Goal: Information Seeking & Learning: Learn about a topic

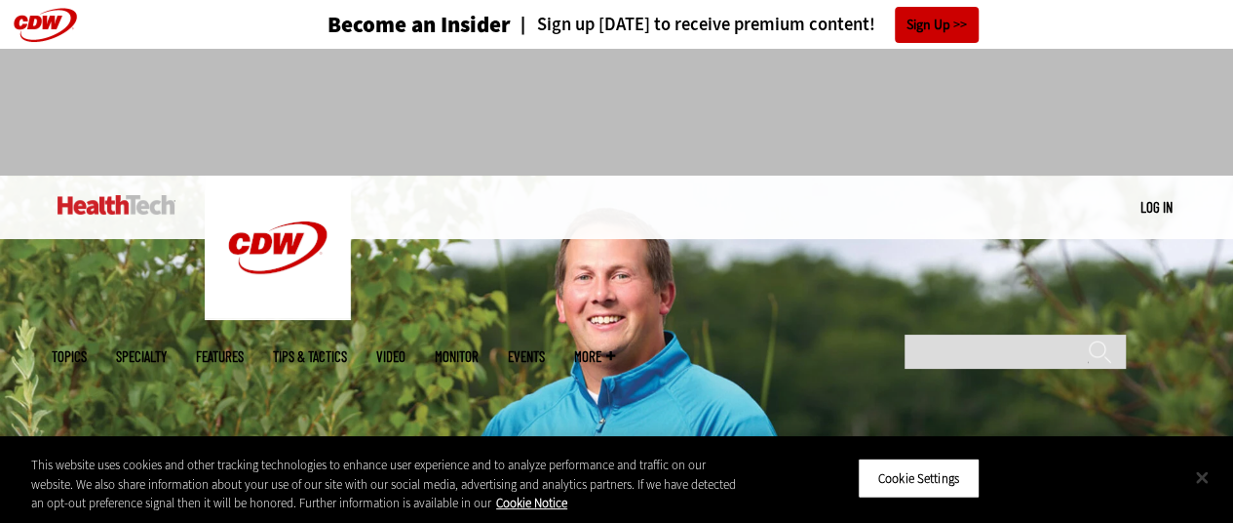
click at [1194, 480] on button "Close" at bounding box center [1202, 476] width 43 height 43
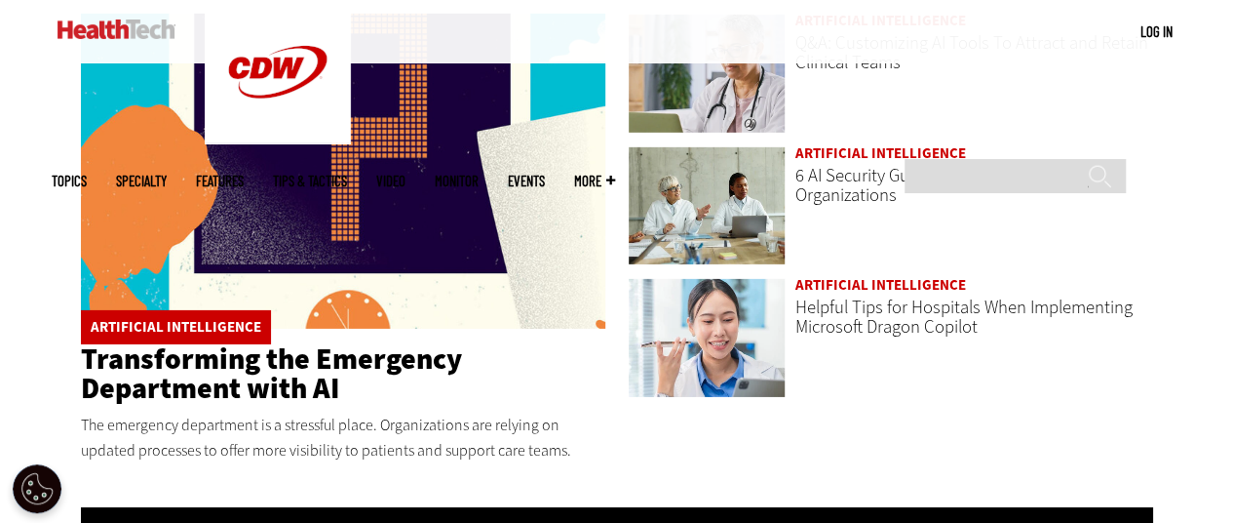
scroll to position [5080, 0]
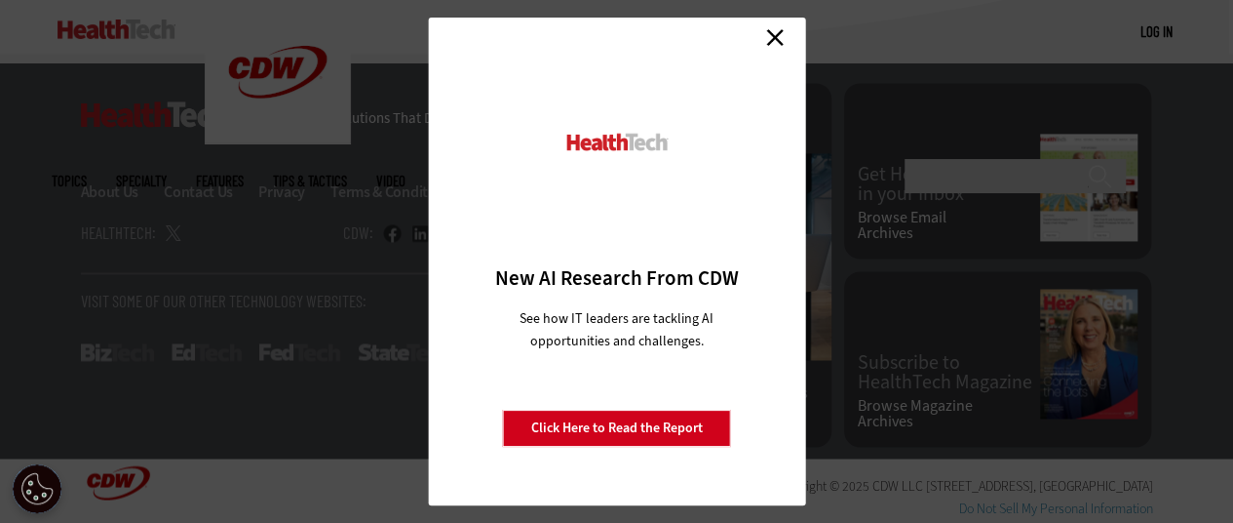
click at [776, 44] on link "Close" at bounding box center [775, 36] width 29 height 29
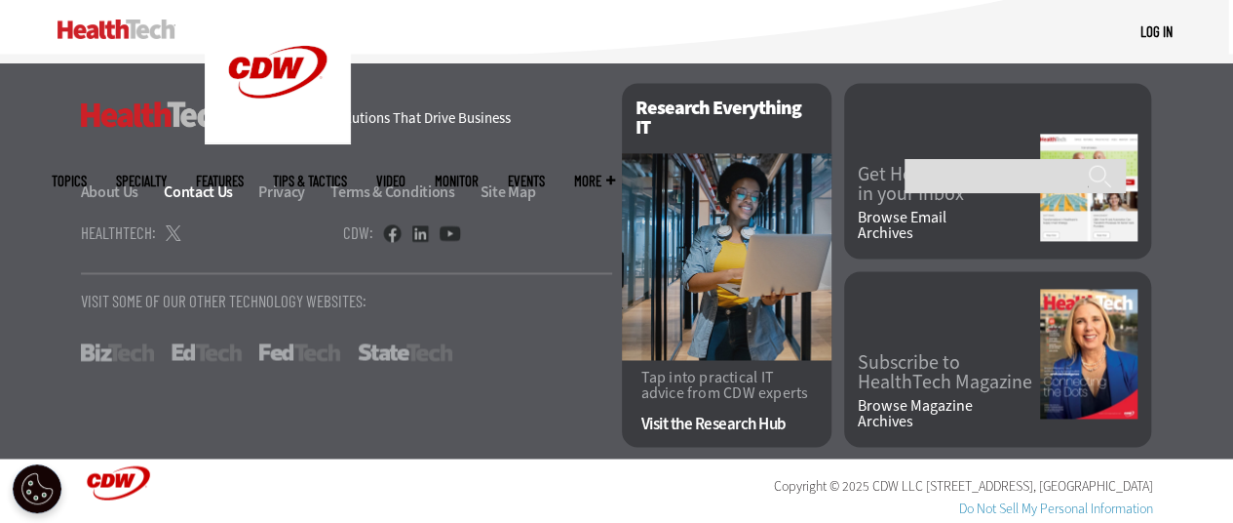
click at [199, 192] on link "Contact Us" at bounding box center [210, 191] width 92 height 20
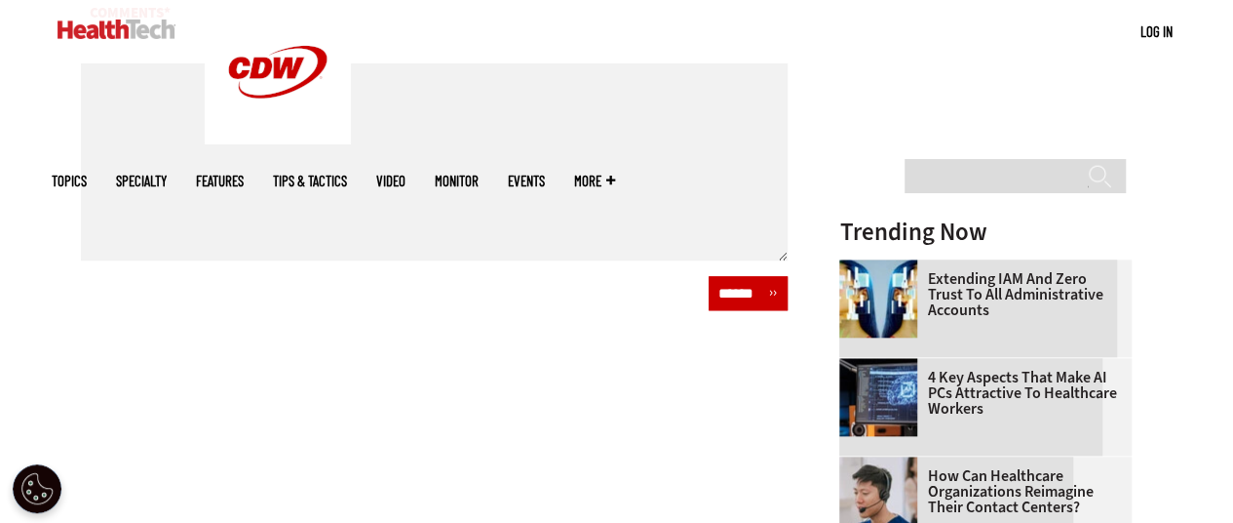
scroll to position [1583, 0]
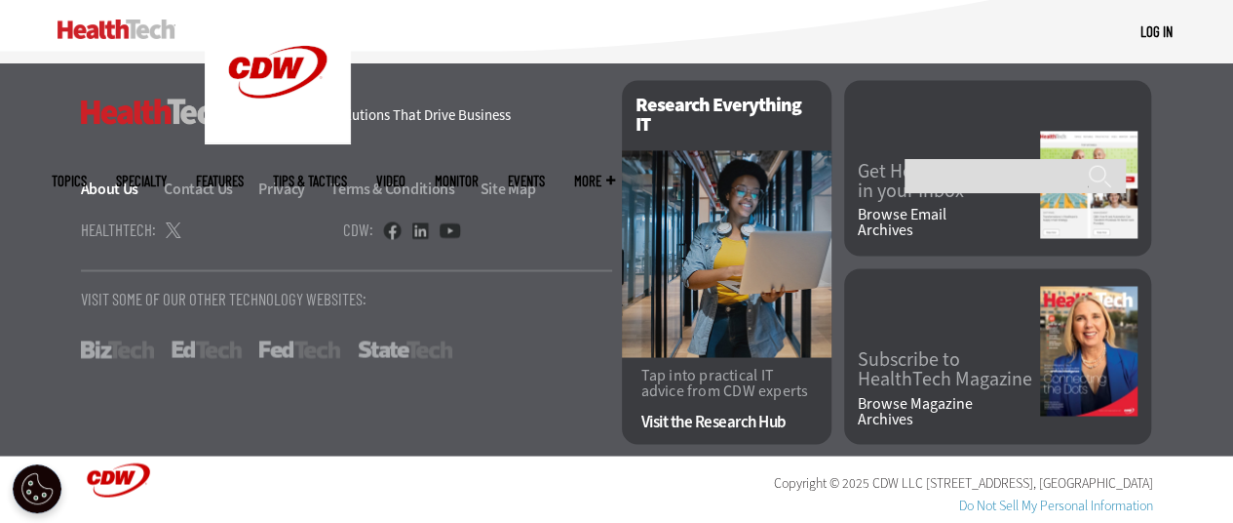
click at [100, 192] on link "About Us" at bounding box center [121, 188] width 81 height 20
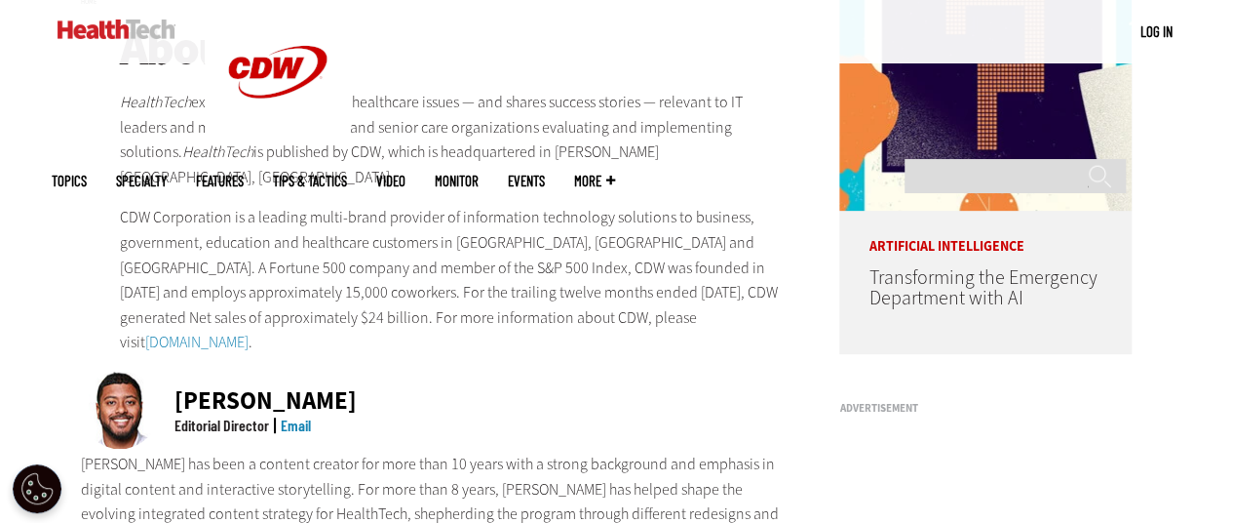
scroll to position [111, 0]
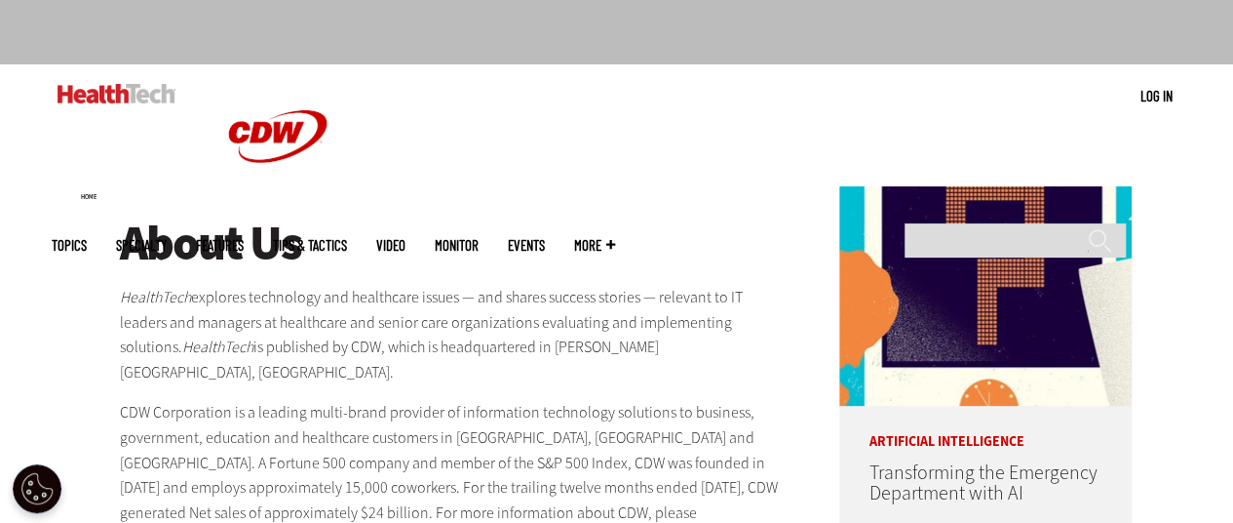
click at [347, 238] on link "Tips & Tactics" at bounding box center [310, 245] width 74 height 15
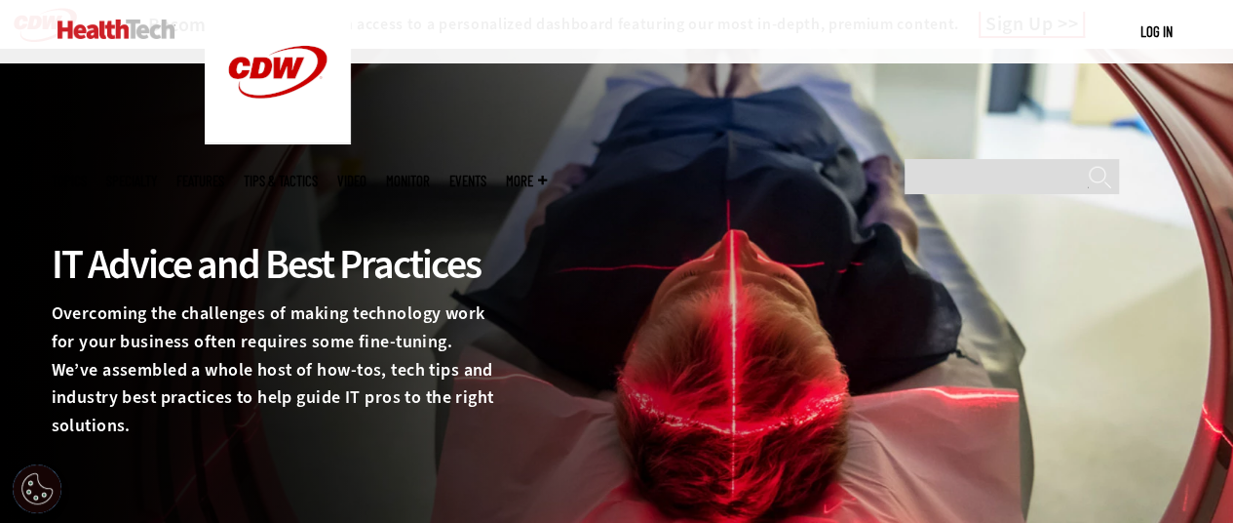
scroll to position [98, 0]
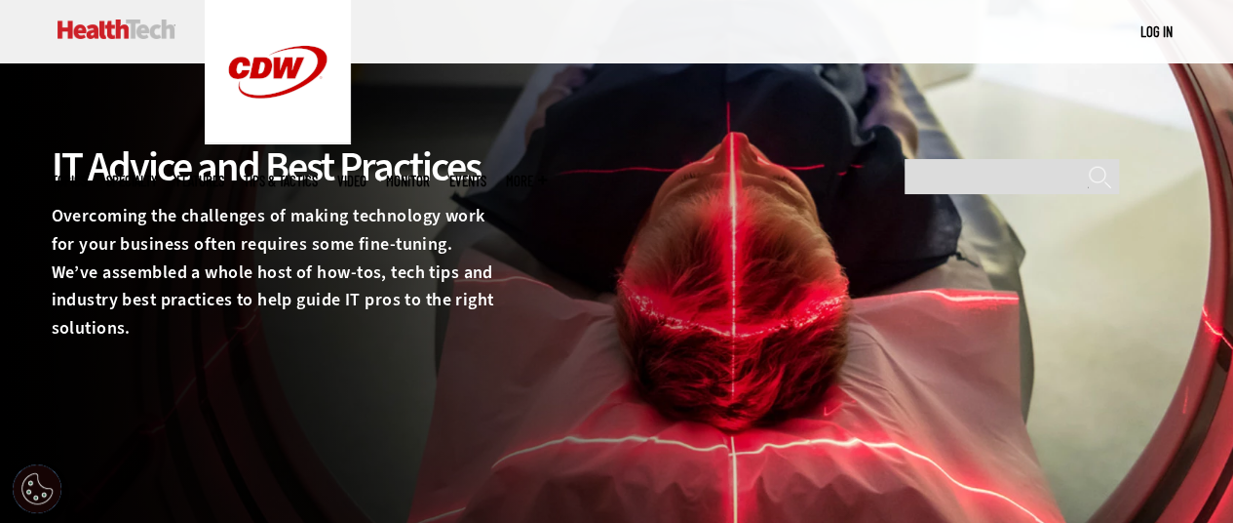
click at [247, 149] on ul "Topics Specialty Features Tips & Tactics Video MonITor Events More Search" at bounding box center [309, 180] width 515 height 63
click at [87, 174] on span "Topics" at bounding box center [69, 181] width 35 height 15
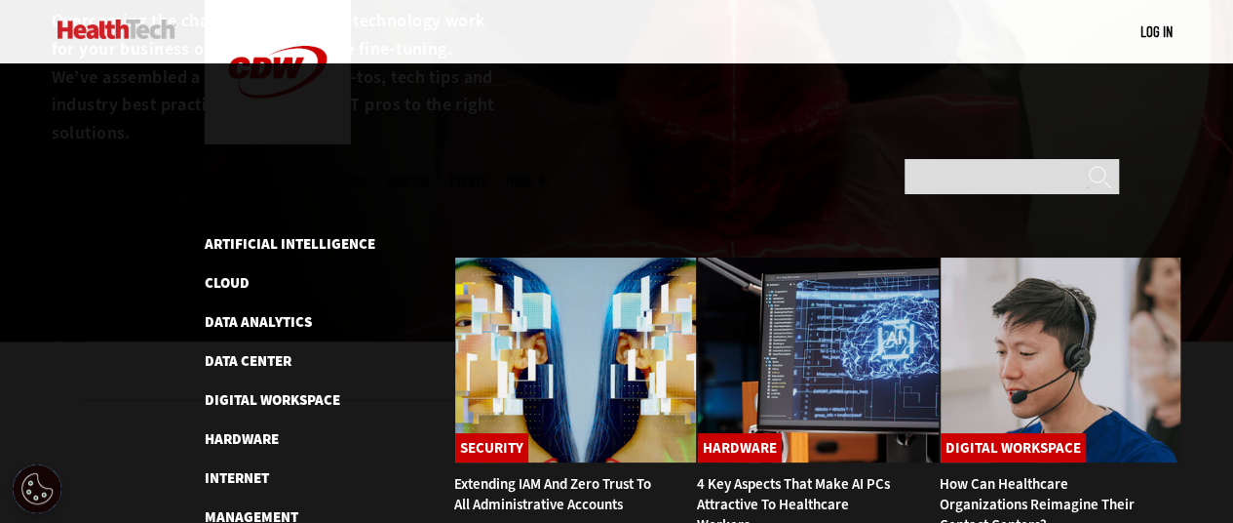
scroll to position [488, 0]
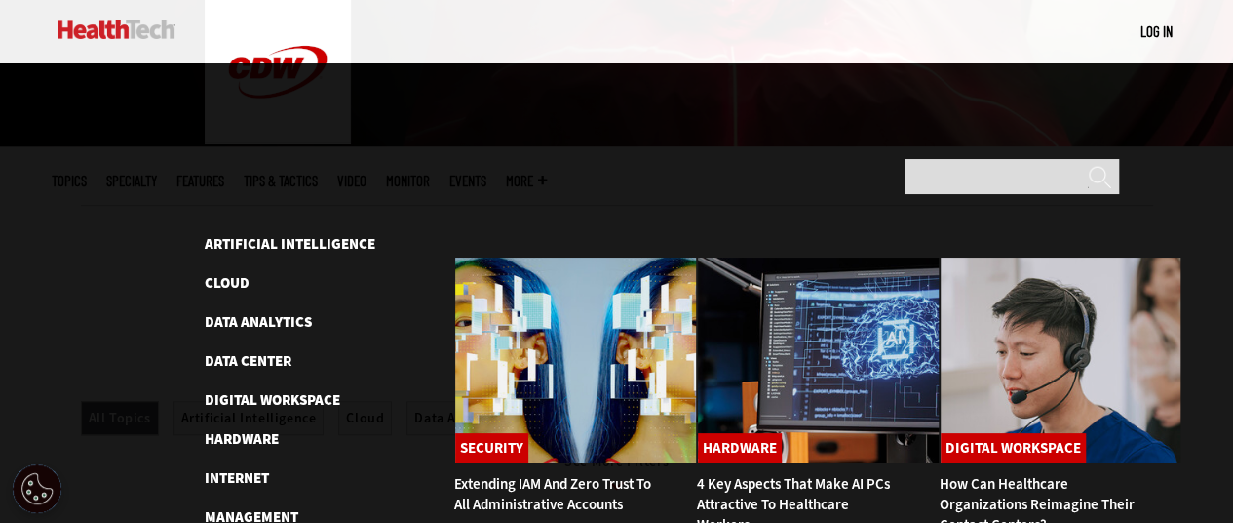
click at [257, 232] on ul "Artificial Intelligence Cloud Data Analytics Data Center Digital Workspace Hard…" at bounding box center [319, 458] width 229 height 452
click at [286, 234] on link "Artificial Intelligence" at bounding box center [290, 244] width 171 height 20
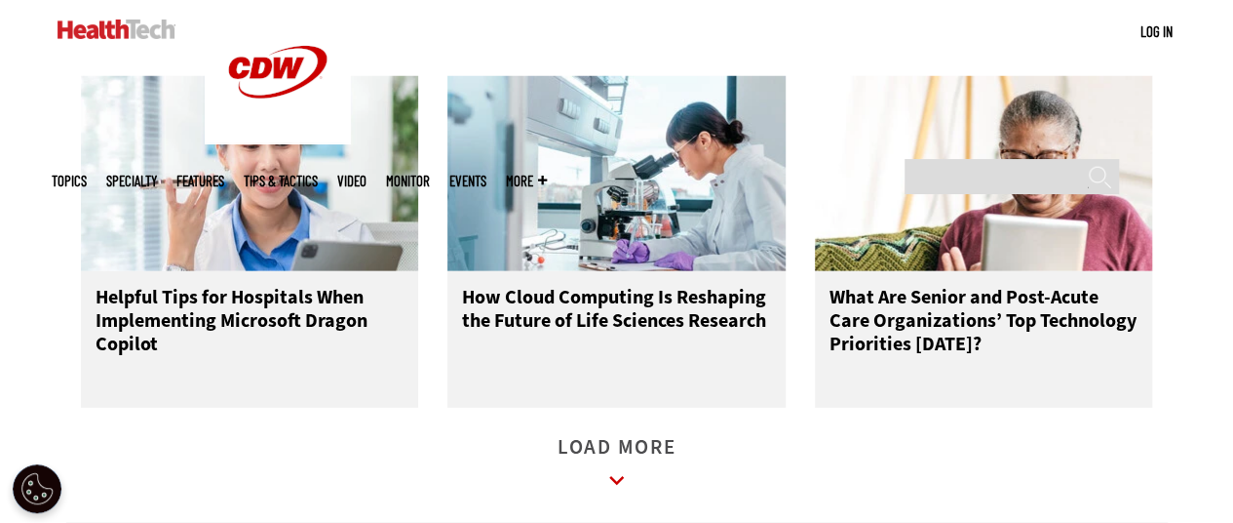
scroll to position [2925, 0]
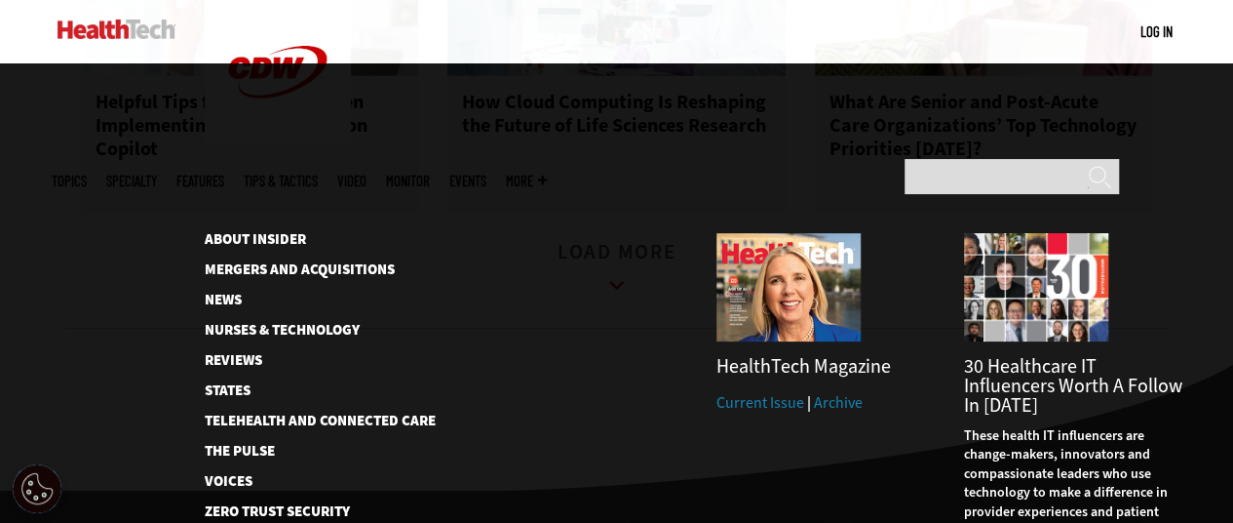
click at [547, 174] on span "More" at bounding box center [526, 181] width 41 height 15
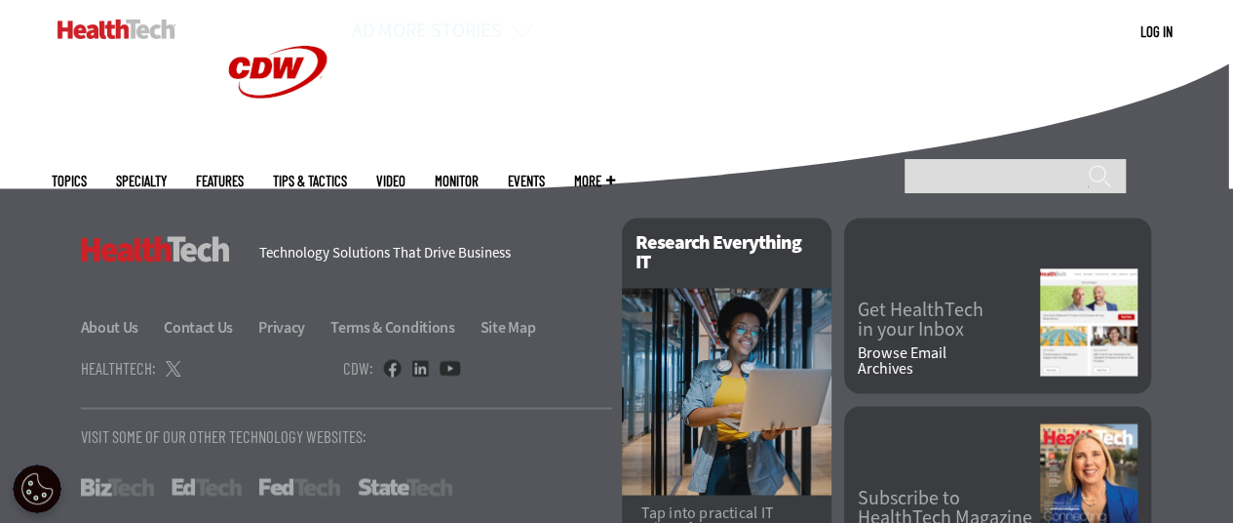
scroll to position [1695, 0]
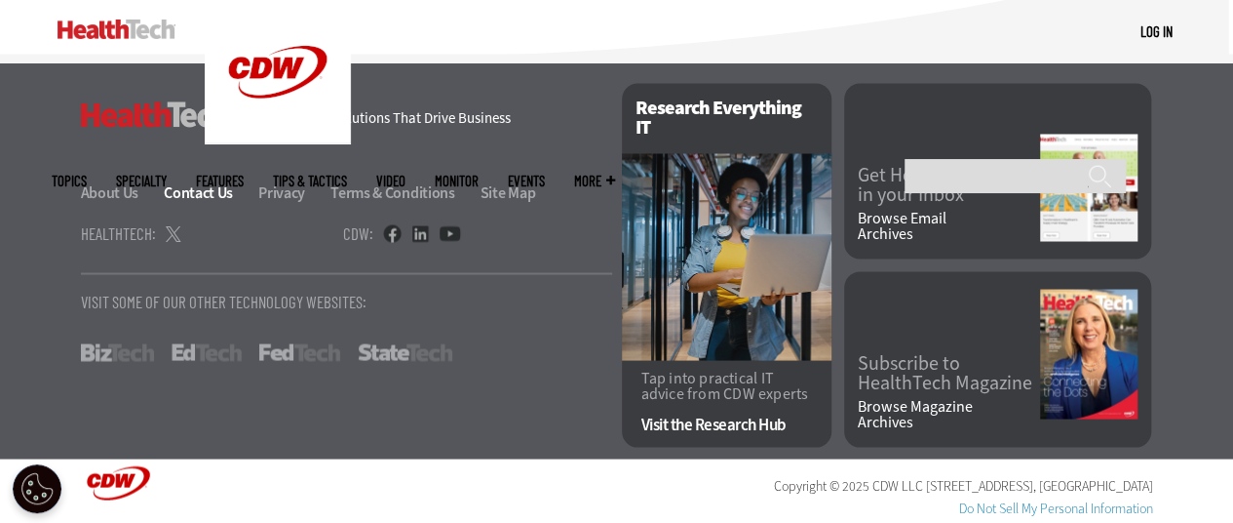
click at [176, 190] on link "Contact Us" at bounding box center [210, 191] width 92 height 20
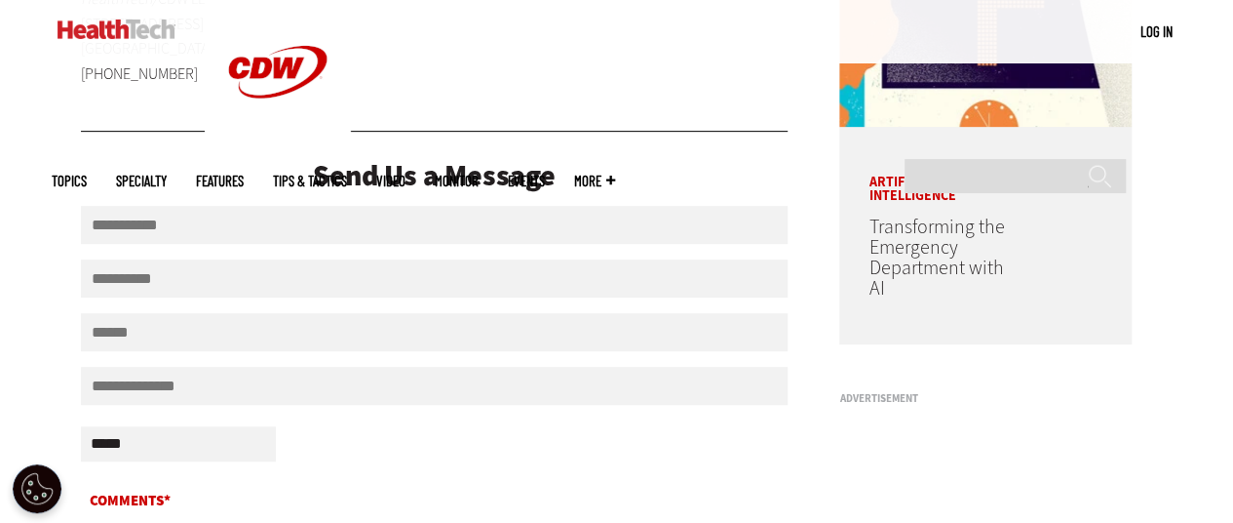
scroll to position [293, 0]
